Goal: Task Accomplishment & Management: Use online tool/utility

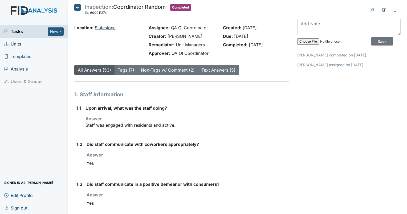
click at [108, 28] on link "Slatestone" at bounding box center [105, 27] width 21 height 5
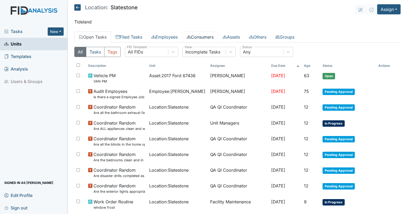
click at [198, 38] on link "Consumers" at bounding box center [200, 36] width 36 height 11
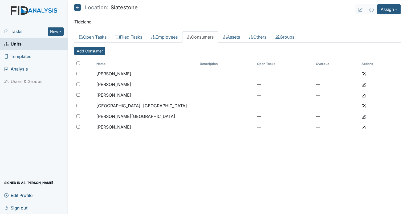
click at [292, 31] on main "Location: Slatestone Assign Assign Form Assign Inspection Assign Document Assig…" at bounding box center [237, 107] width 339 height 214
click at [290, 39] on link "Groups" at bounding box center [285, 36] width 28 height 11
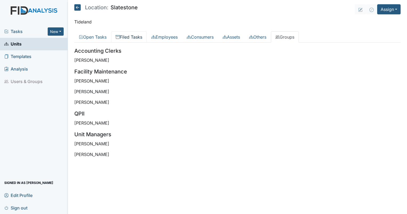
click at [137, 35] on link "Filed Tasks" at bounding box center [129, 36] width 36 height 11
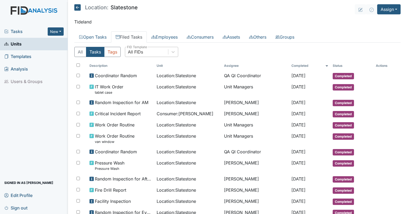
click at [152, 54] on div "All FIDs" at bounding box center [146, 52] width 43 height 10
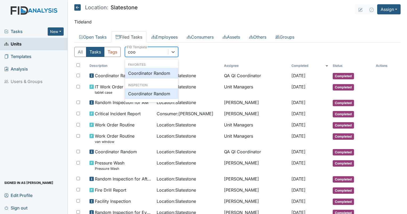
type input "coor"
click at [159, 72] on div "Coordinator Random" at bounding box center [151, 73] width 53 height 11
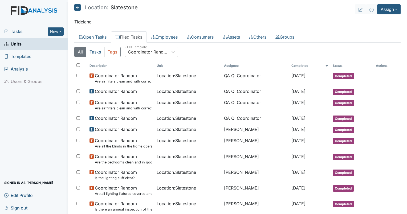
click at [159, 72] on span "Location : Slatestone" at bounding box center [176, 75] width 39 height 6
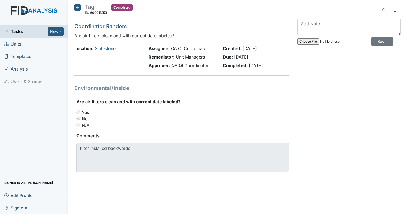
click at [78, 7] on icon at bounding box center [77, 7] width 6 height 6
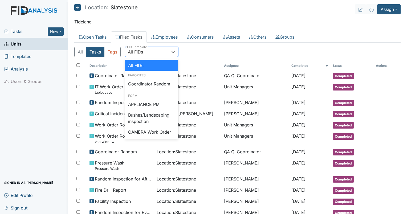
click at [142, 54] on div "All FIDs" at bounding box center [135, 52] width 15 height 6
type input "c"
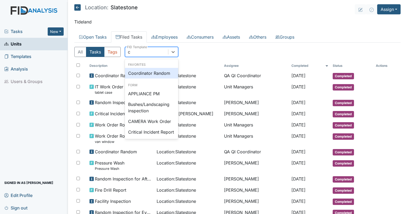
click at [136, 74] on div "Coordinator Random" at bounding box center [151, 73] width 53 height 11
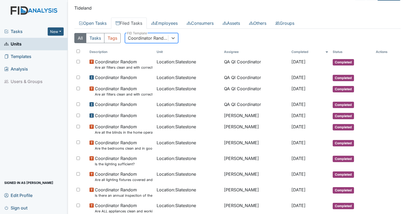
scroll to position [21, 0]
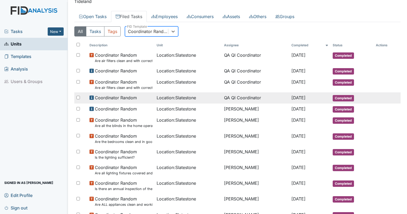
click at [239, 97] on td "QA QI Coordinator" at bounding box center [255, 97] width 67 height 11
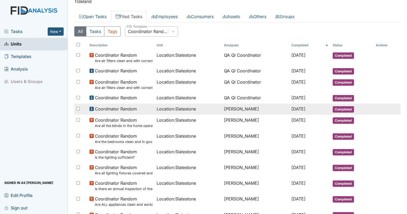
click at [112, 108] on span "Coordinator Random" at bounding box center [116, 109] width 42 height 6
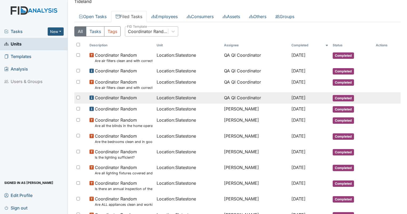
click at [181, 99] on span "Location : Slatestone" at bounding box center [176, 98] width 39 height 6
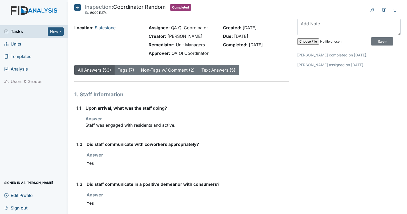
click at [239, 97] on h1 "1. Staff Information" at bounding box center [181, 95] width 215 height 8
click at [125, 71] on link "Tags (7)" at bounding box center [126, 69] width 17 height 5
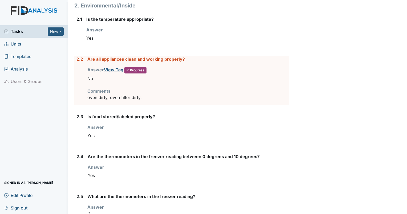
scroll to position [539, 0]
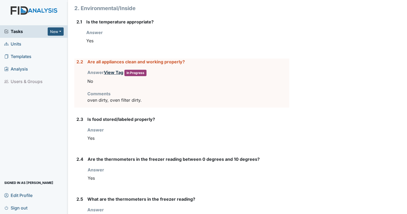
click at [108, 70] on link "View Tag" at bounding box center [113, 72] width 19 height 5
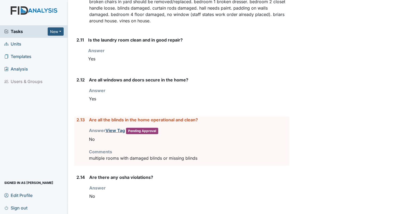
scroll to position [931, 0]
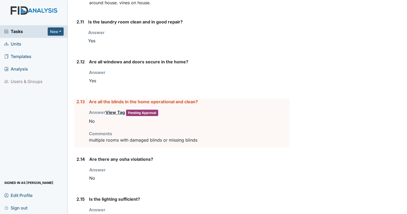
click at [109, 111] on link "View Tag" at bounding box center [115, 112] width 19 height 5
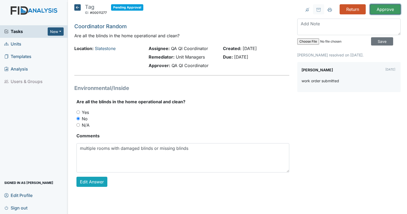
click at [377, 9] on input "Approve" at bounding box center [385, 9] width 31 height 10
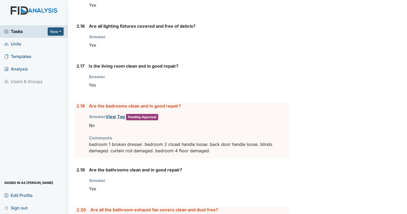
scroll to position [1191, 0]
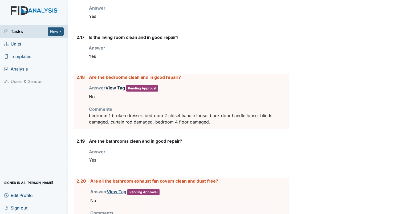
click at [110, 85] on link "View Tag" at bounding box center [115, 87] width 19 height 5
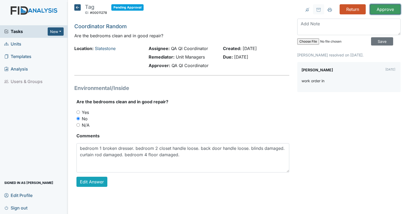
click at [377, 11] on input "Approve" at bounding box center [385, 9] width 31 height 10
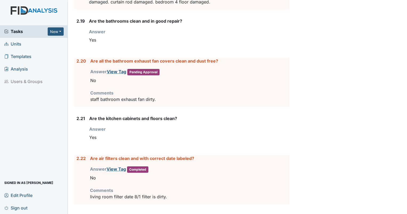
scroll to position [1316, 0]
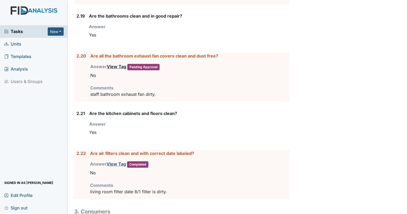
click at [113, 64] on link "View Tag" at bounding box center [116, 66] width 19 height 5
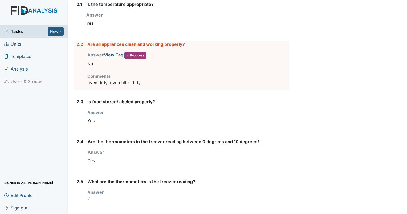
scroll to position [572, 0]
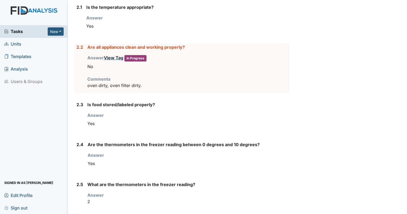
click at [112, 57] on link "View Tag" at bounding box center [113, 57] width 19 height 5
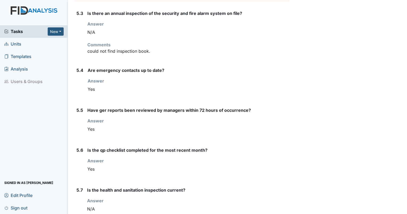
scroll to position [2075, 0]
